Goal: Entertainment & Leisure: Consume media (video, audio)

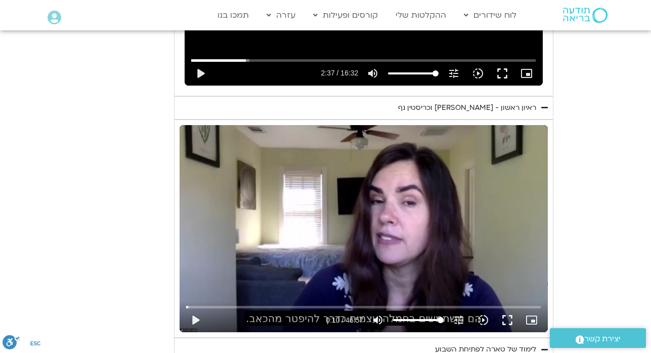
scroll to position [735, 0]
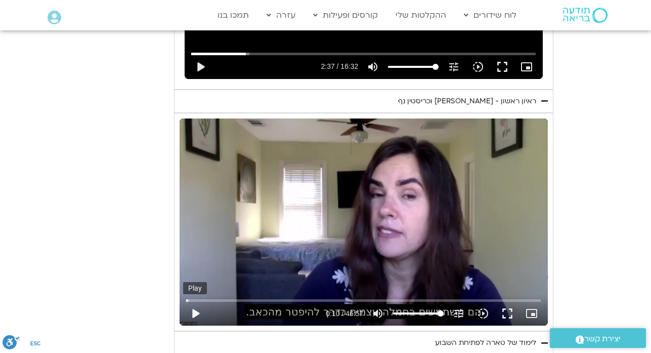
click at [199, 319] on button "play_arrow" at bounding box center [195, 313] width 24 height 24
click at [186, 299] on input "Seek" at bounding box center [363, 300] width 355 height 6
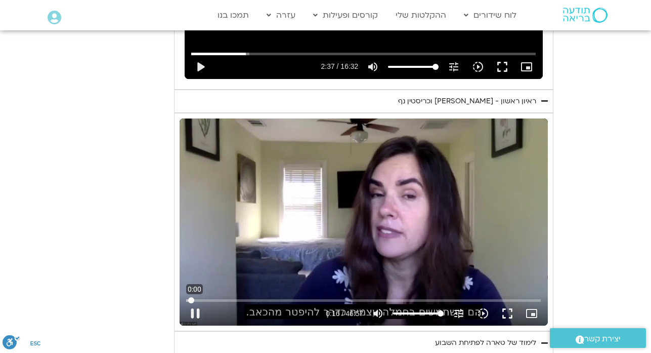
click at [186, 299] on input "Seek" at bounding box center [363, 300] width 355 height 6
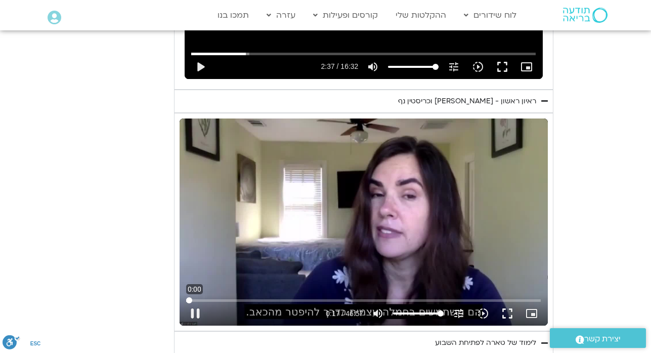
click at [186, 299] on input "Seek" at bounding box center [363, 300] width 355 height 6
click at [510, 311] on button "fullscreen" at bounding box center [507, 313] width 24 height 24
type input "581.755316"
drag, startPoint x: 510, startPoint y: 311, endPoint x: 394, endPoint y: 77, distance: 260.7
